Goal: Contribute content: Add original content to the website for others to see

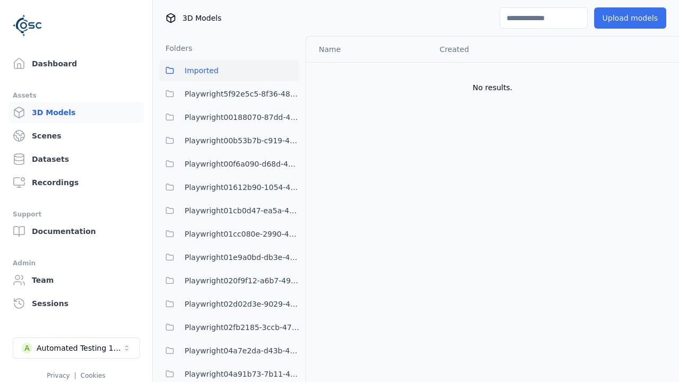
click at [631, 18] on button "Upload models" at bounding box center [630, 17] width 72 height 21
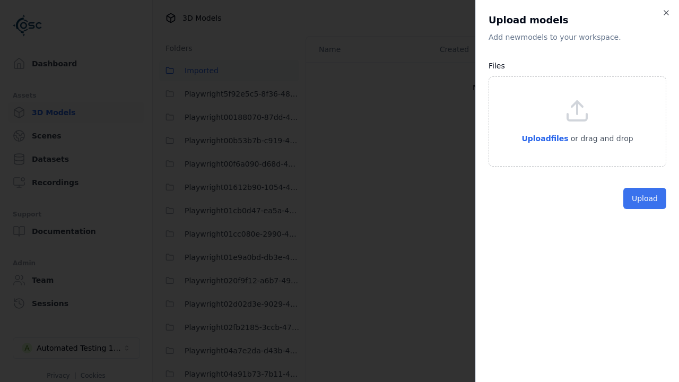
click at [645, 209] on button "Upload" at bounding box center [644, 198] width 43 height 21
